Goal: Transaction & Acquisition: Book appointment/travel/reservation

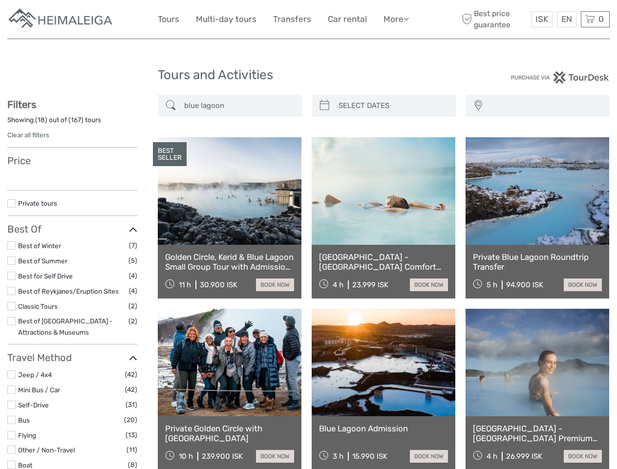
select select
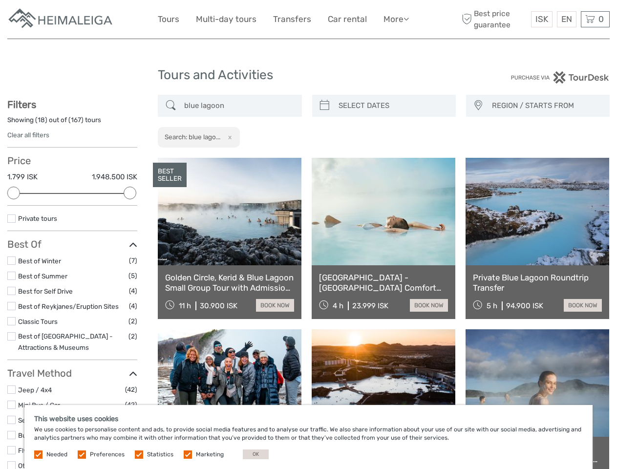
click at [395, 19] on link "More" at bounding box center [396, 19] width 25 height 14
click at [407, 19] on icon at bounding box center [406, 19] width 5 height 8
click at [542, 19] on span "ISK" at bounding box center [542, 19] width 13 height 10
click at [567, 19] on div "EN English Español Deutsch" at bounding box center [567, 19] width 20 height 16
click at [595, 19] on div "0 Items Total 0 ISK Checkout The shopping cart is empty." at bounding box center [595, 19] width 29 height 16
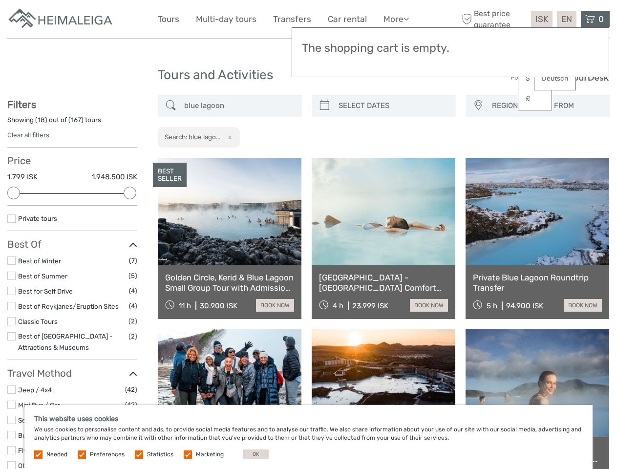
click at [14, 193] on div at bounding box center [13, 193] width 13 height 13
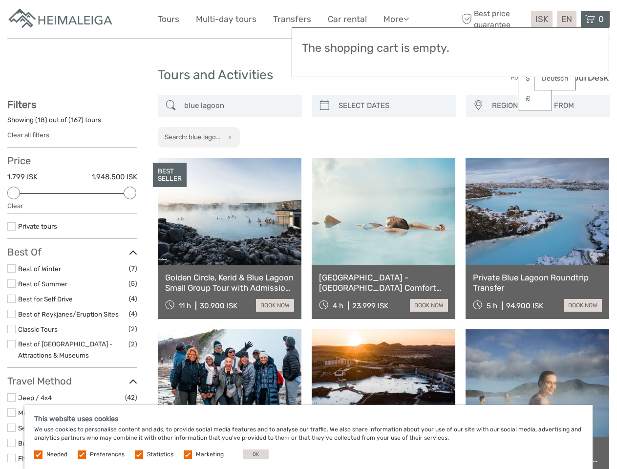
click at [325, 158] on link at bounding box center [384, 212] width 144 height 108
click at [393, 158] on link at bounding box center [384, 212] width 144 height 108
click at [478, 158] on link at bounding box center [538, 212] width 144 height 108
